Goal: Navigation & Orientation: Find specific page/section

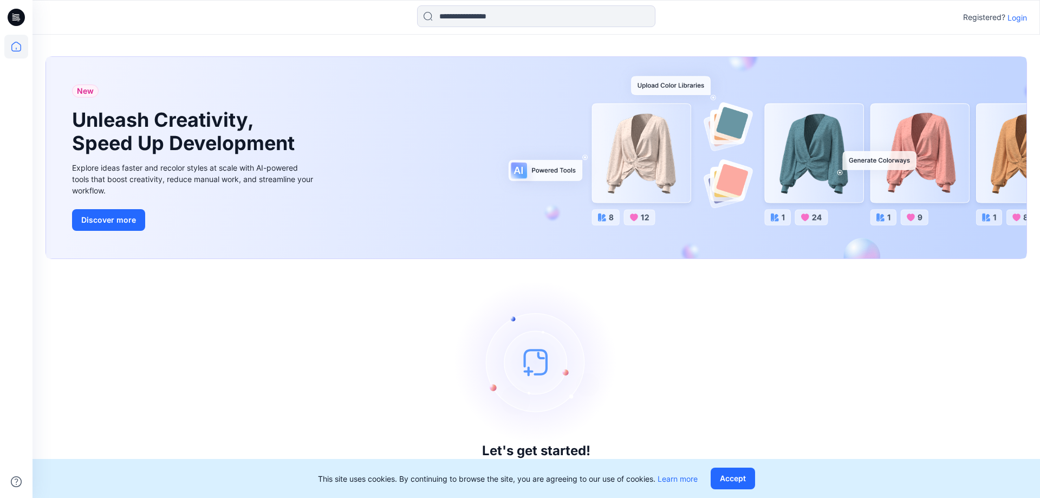
click at [1012, 17] on p "Login" at bounding box center [1018, 17] width 20 height 11
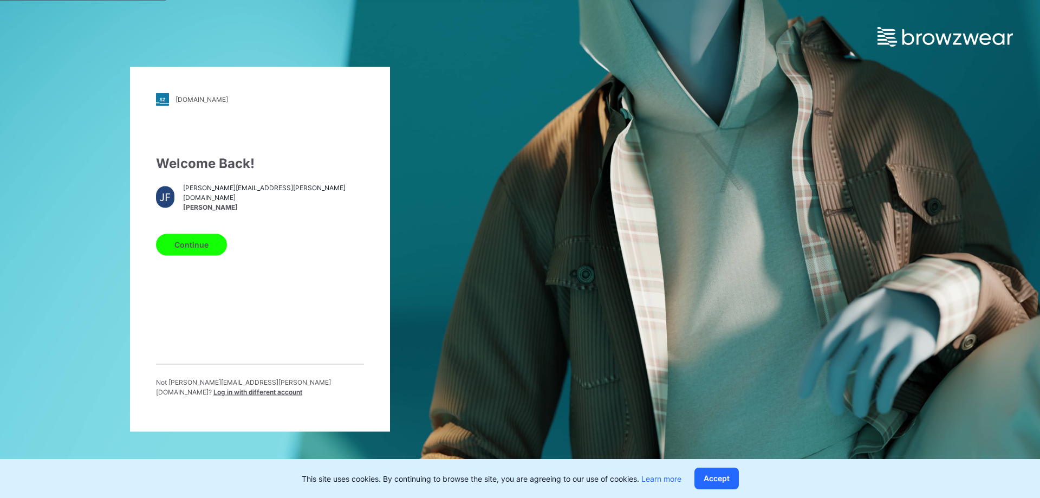
click at [199, 251] on button "Continue" at bounding box center [191, 244] width 71 height 22
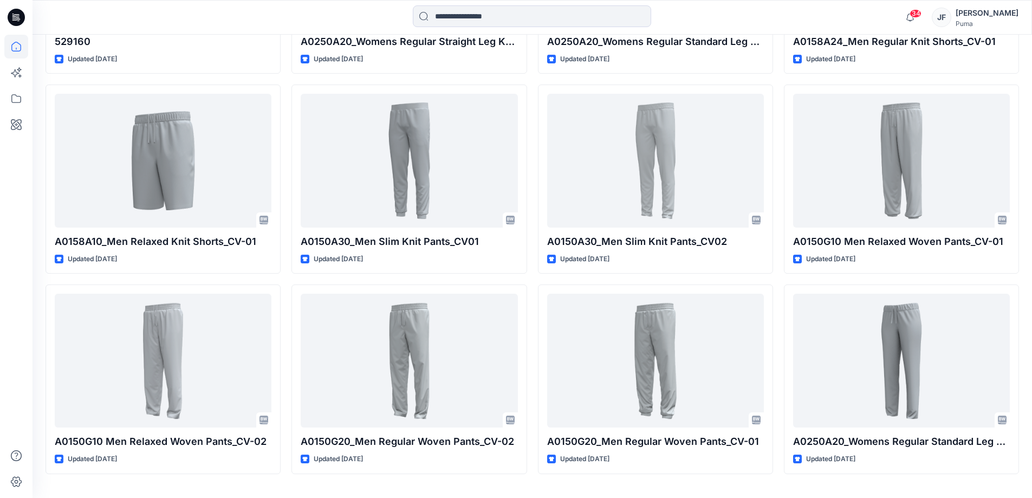
scroll to position [3518, 0]
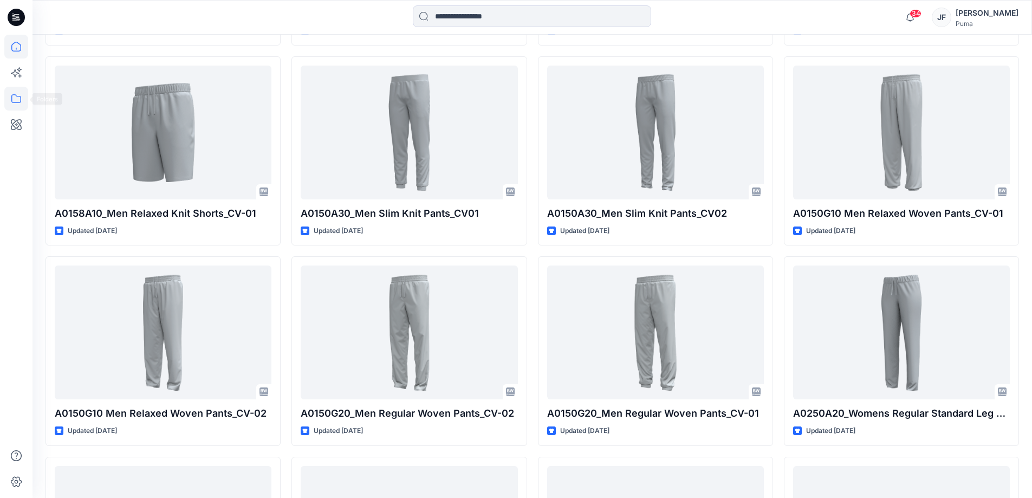
click at [11, 94] on icon at bounding box center [16, 99] width 24 height 24
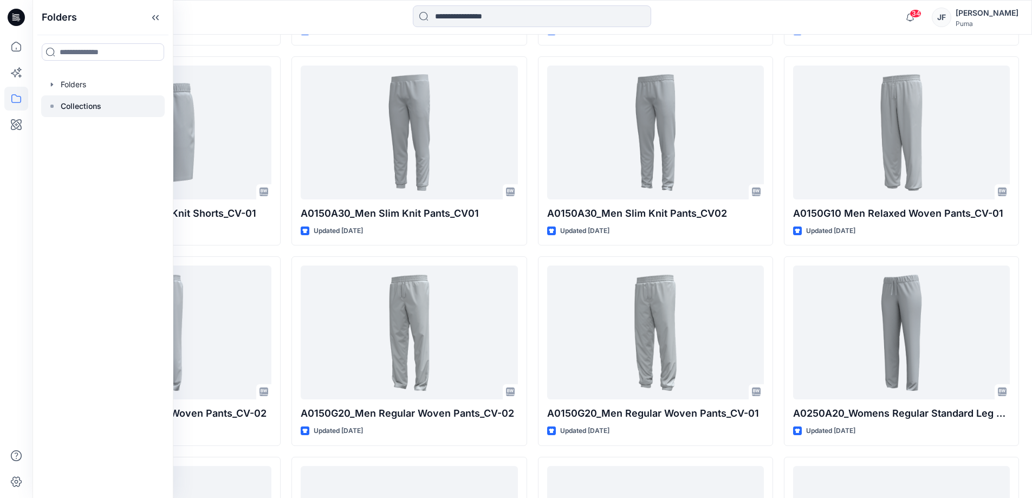
click at [119, 103] on div at bounding box center [103, 106] width 124 height 22
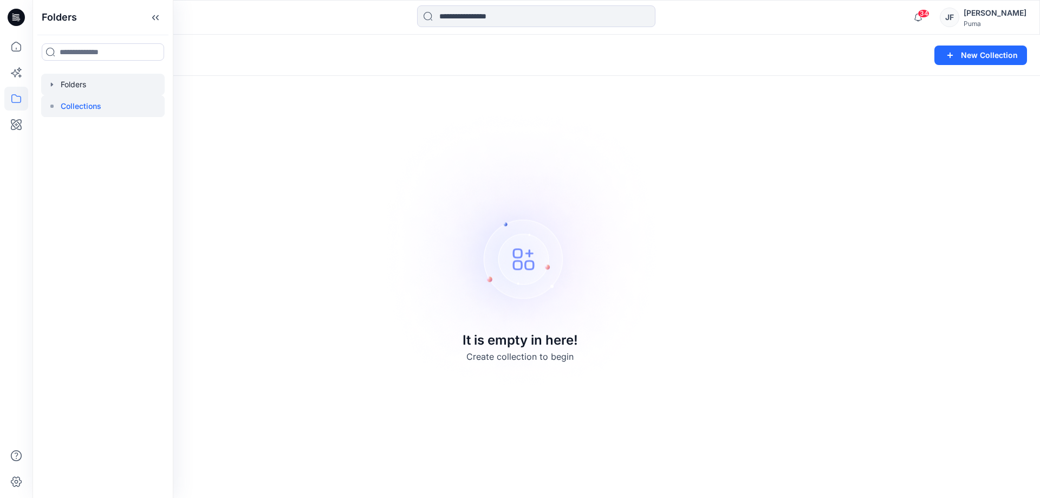
click at [73, 85] on div at bounding box center [103, 85] width 124 height 22
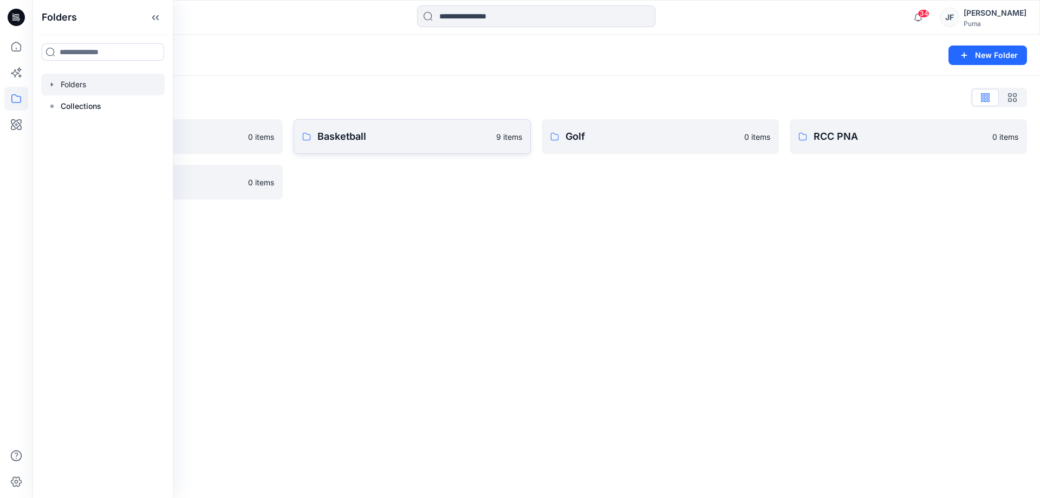
click at [347, 137] on p "Basketball" at bounding box center [403, 136] width 172 height 15
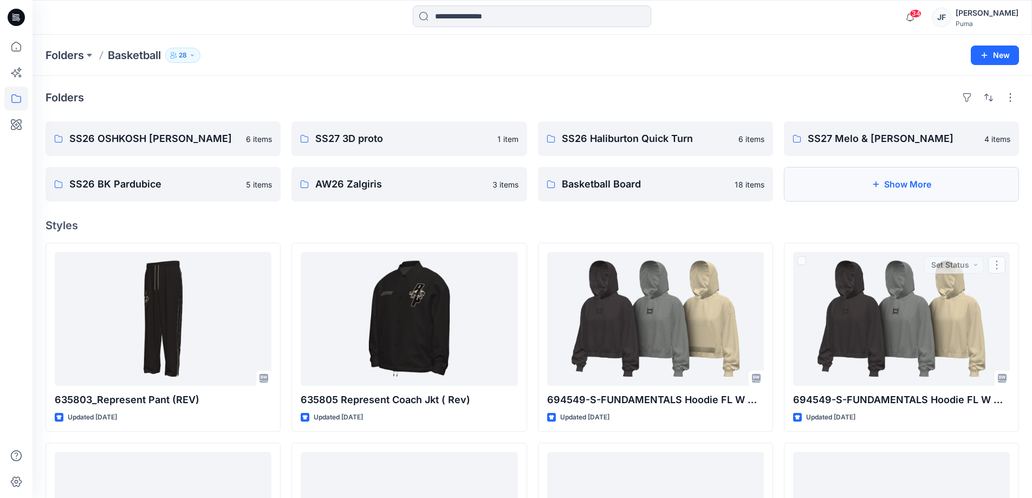
click at [926, 189] on button "Show More" at bounding box center [901, 184] width 235 height 35
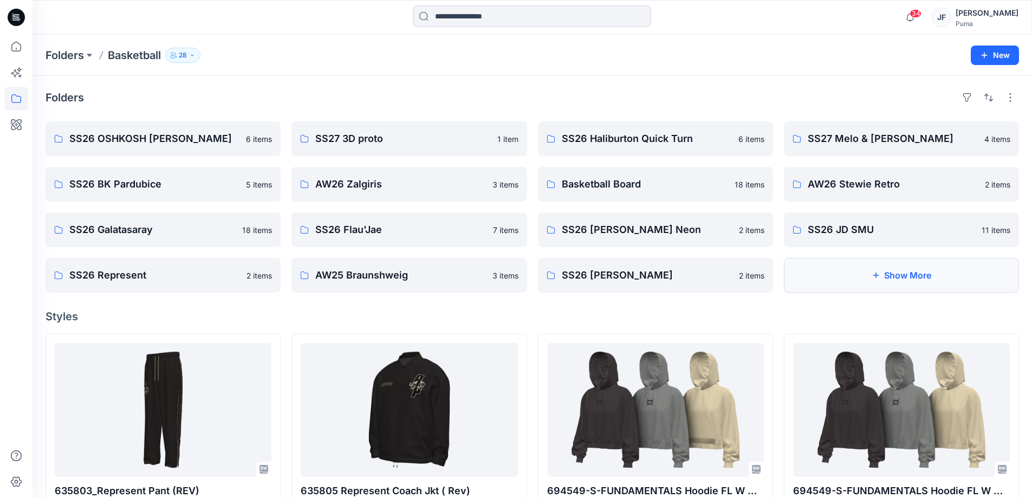
click at [903, 279] on button "Show More" at bounding box center [901, 275] width 235 height 35
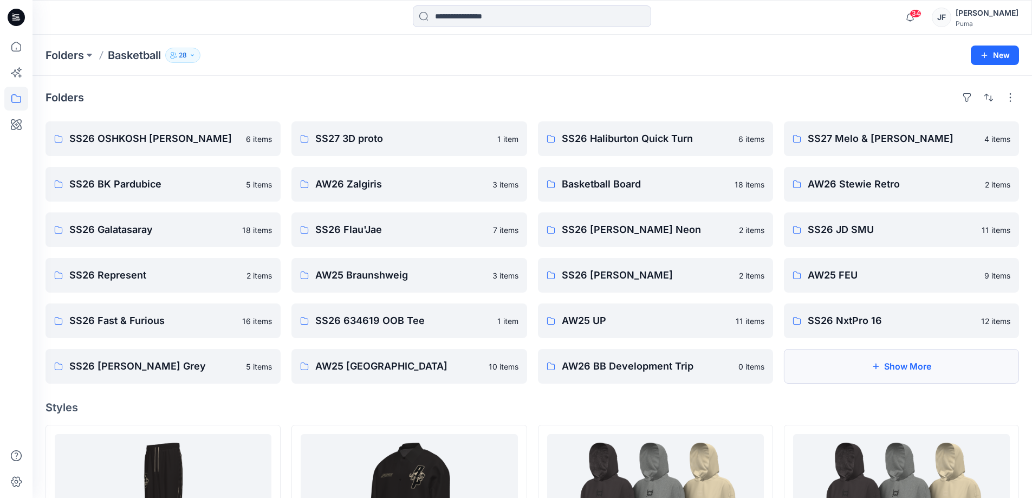
click at [912, 369] on button "Show More" at bounding box center [901, 366] width 235 height 35
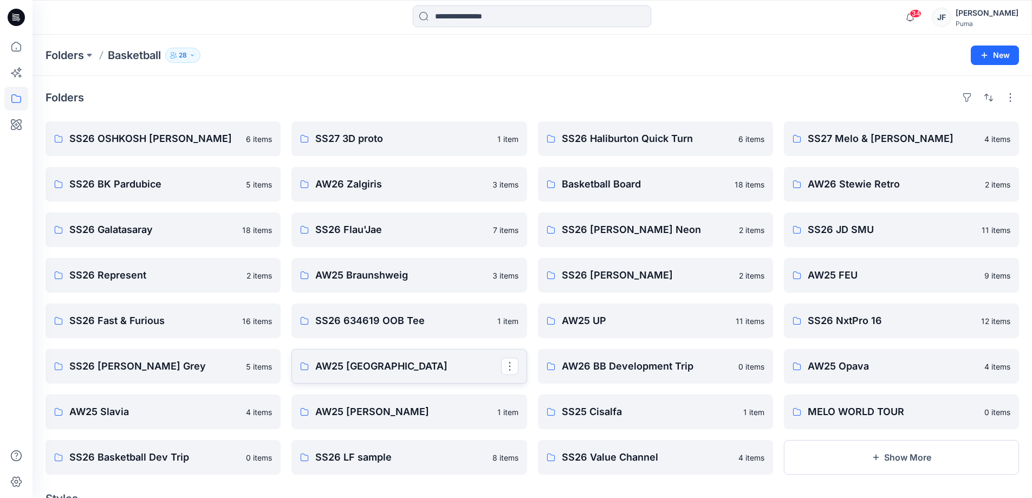
click at [401, 378] on link "AW25 [GEOGRAPHIC_DATA]" at bounding box center [408, 366] width 235 height 35
